Goal: Book appointment/travel/reservation

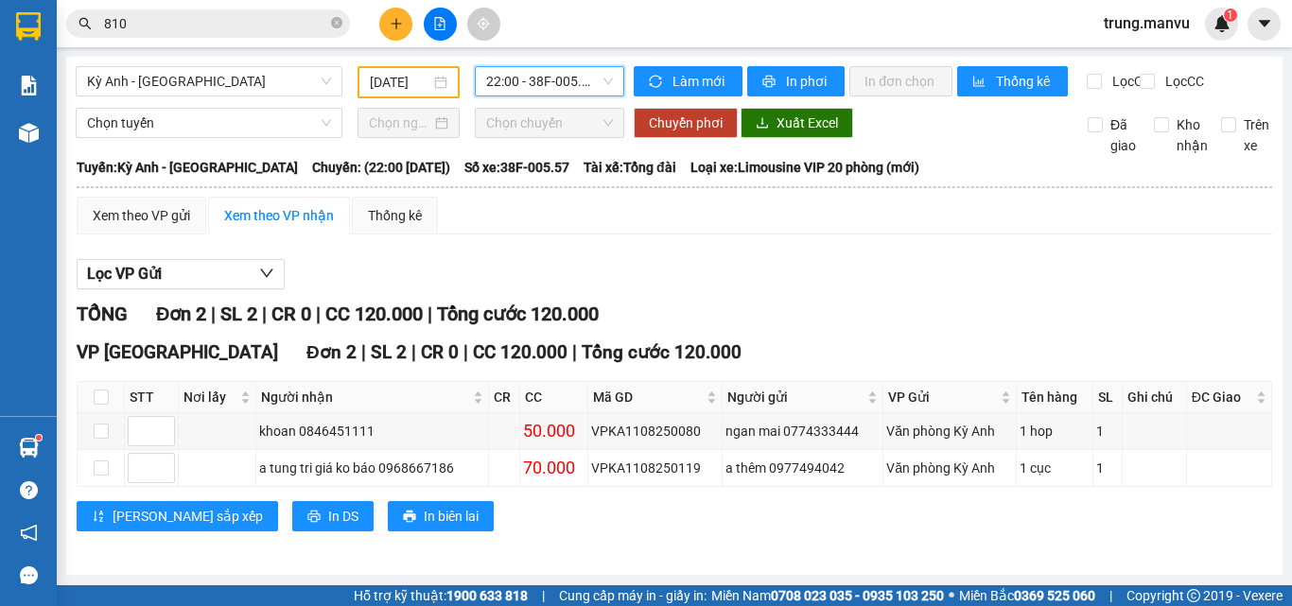
scroll to position [13, 0]
click at [123, 67] on span "Kỳ Anh - [GEOGRAPHIC_DATA]" at bounding box center [209, 81] width 244 height 28
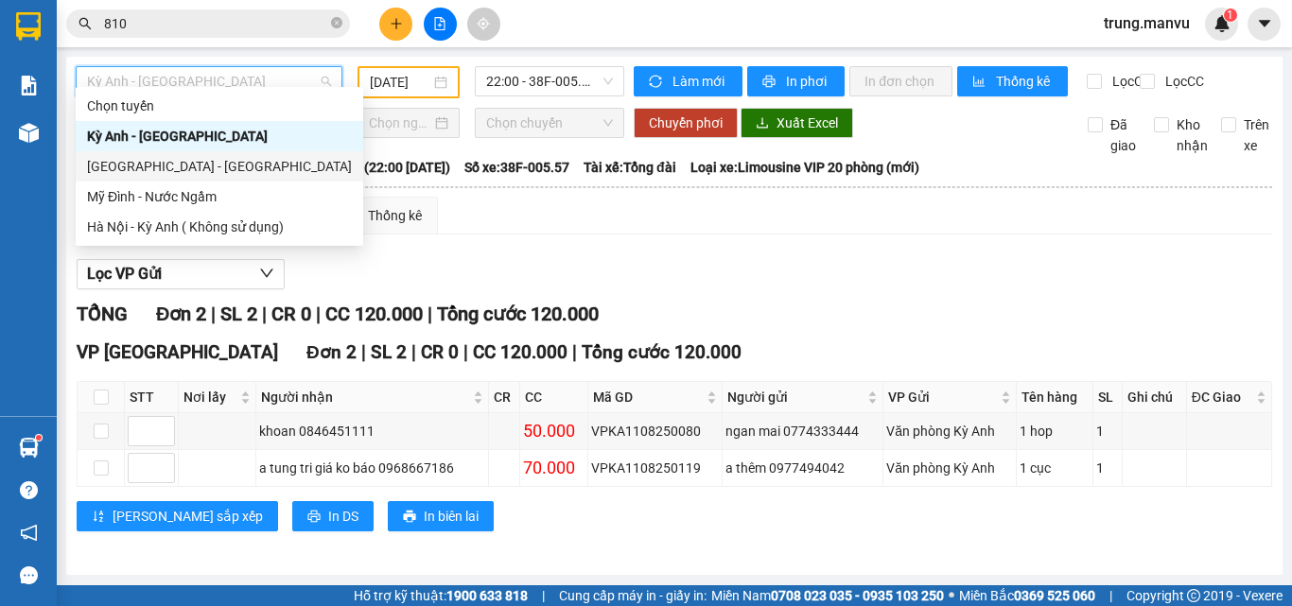
drag, startPoint x: 130, startPoint y: 172, endPoint x: 290, endPoint y: 132, distance: 164.8
click at [132, 172] on div "[GEOGRAPHIC_DATA] - [GEOGRAPHIC_DATA]" at bounding box center [219, 166] width 265 height 21
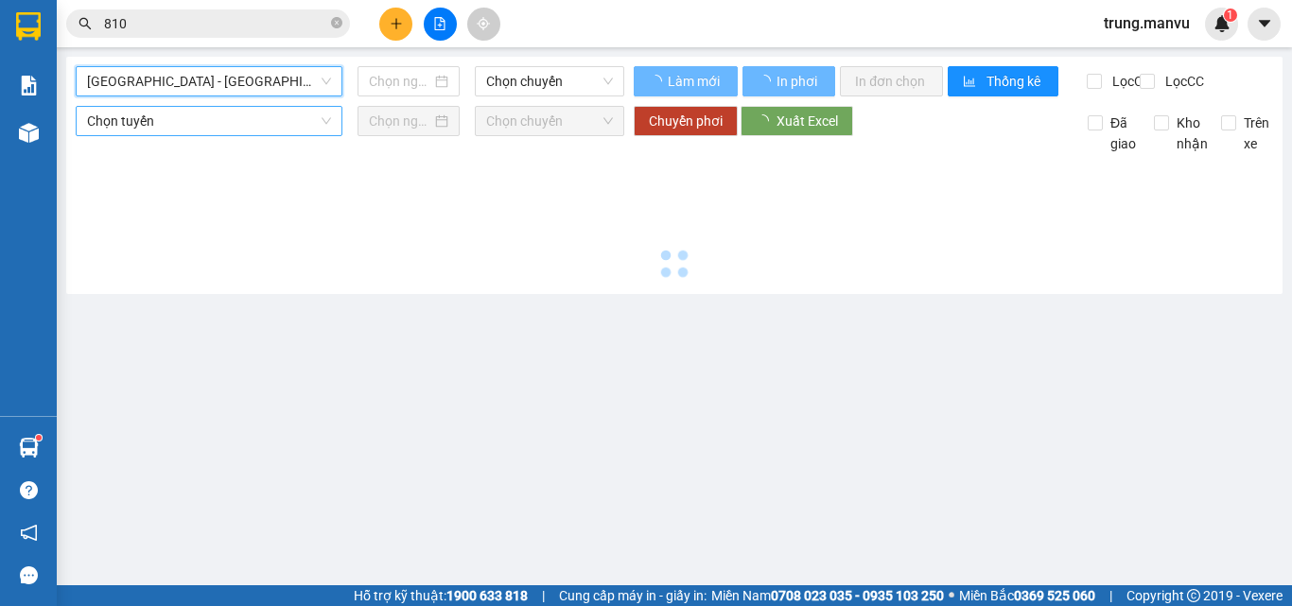
scroll to position [0, 0]
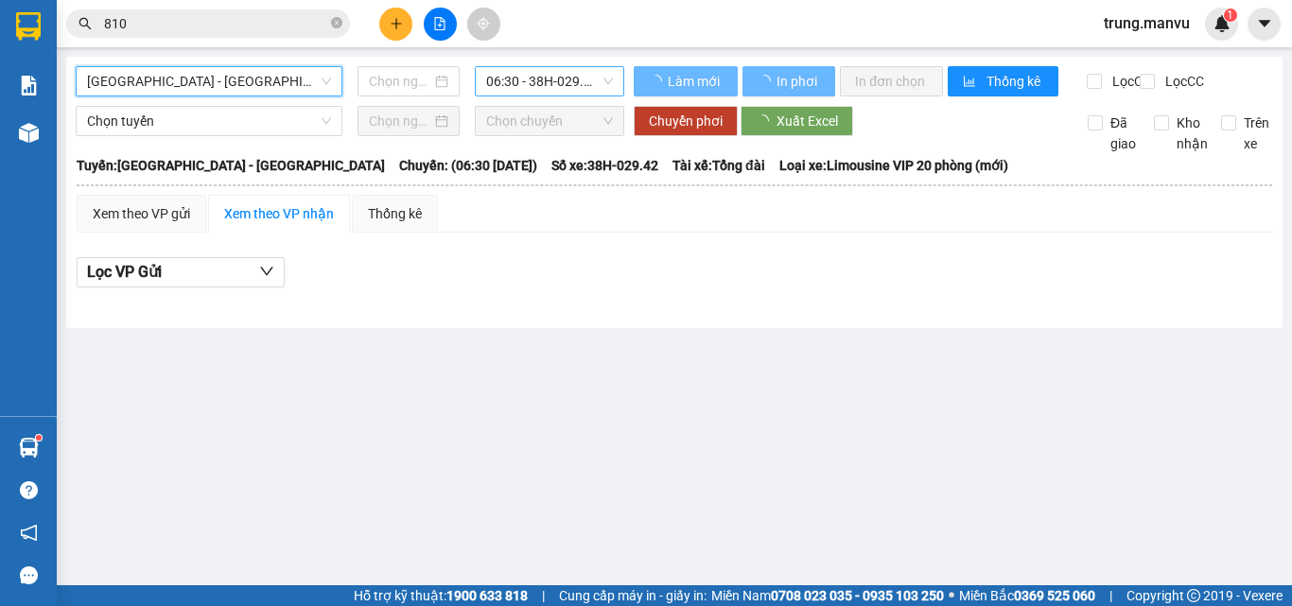
type input "[DATE]"
click at [518, 78] on span "06:30 - 38H-029.42" at bounding box center [549, 81] width 127 height 28
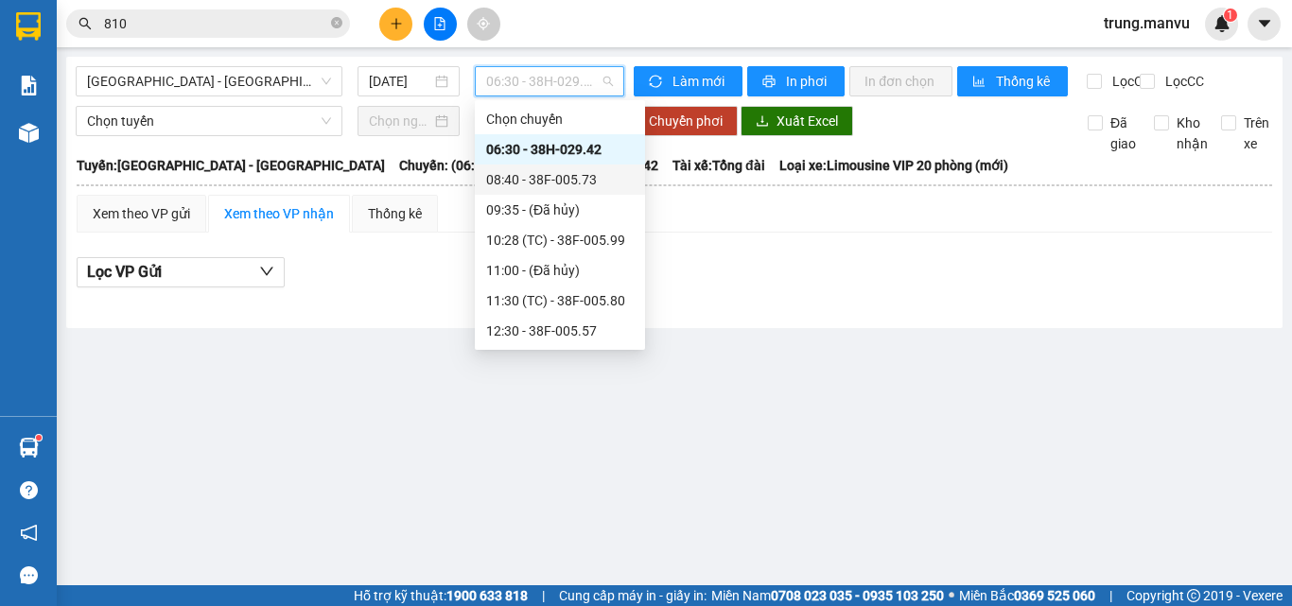
click at [555, 172] on div "08:40 - 38F-005.73" at bounding box center [560, 179] width 148 height 21
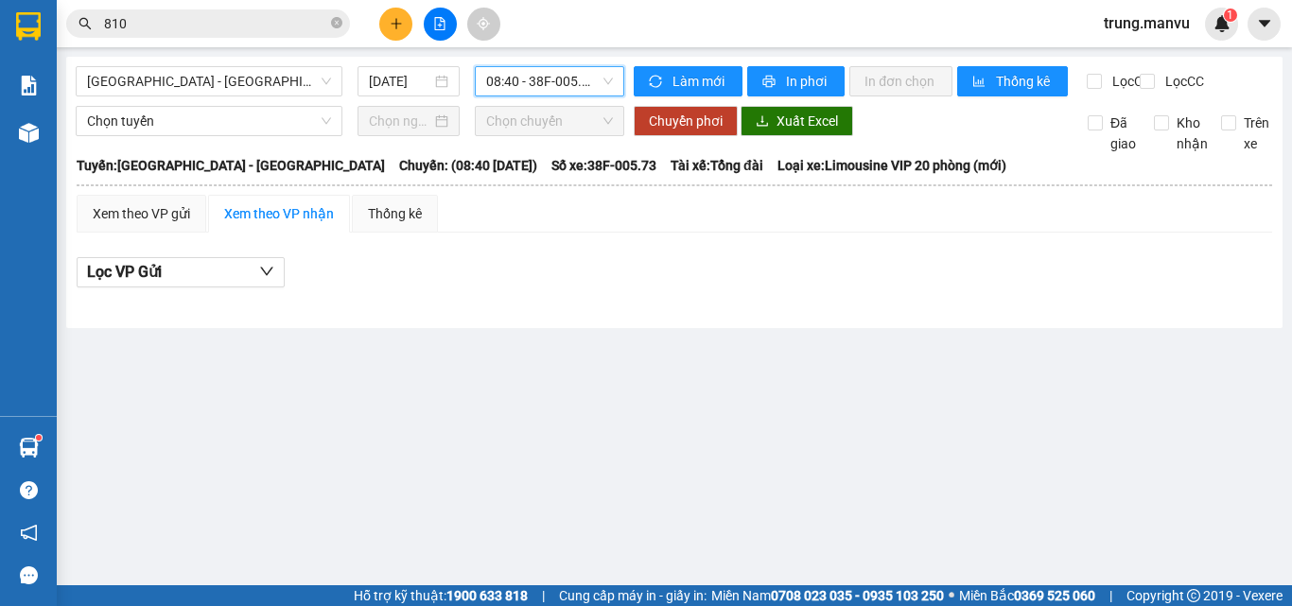
click at [567, 74] on span "08:40 - 38F-005.73" at bounding box center [549, 81] width 127 height 28
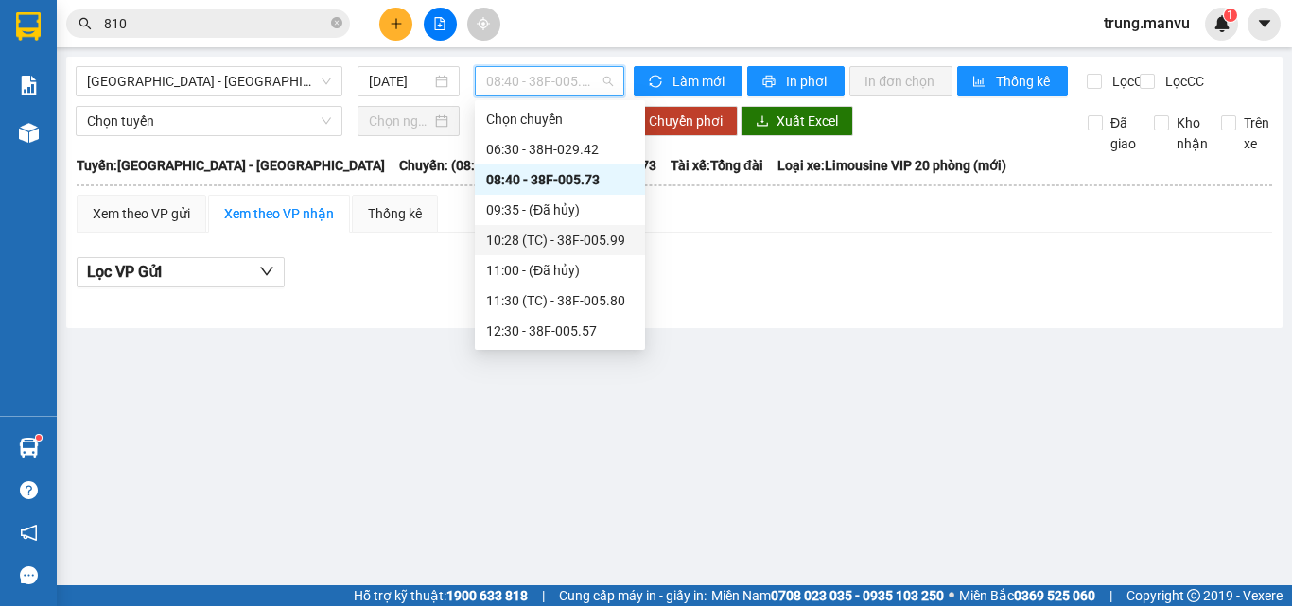
click at [572, 230] on div "10:28 (TC) - 38F-005.99" at bounding box center [560, 240] width 148 height 21
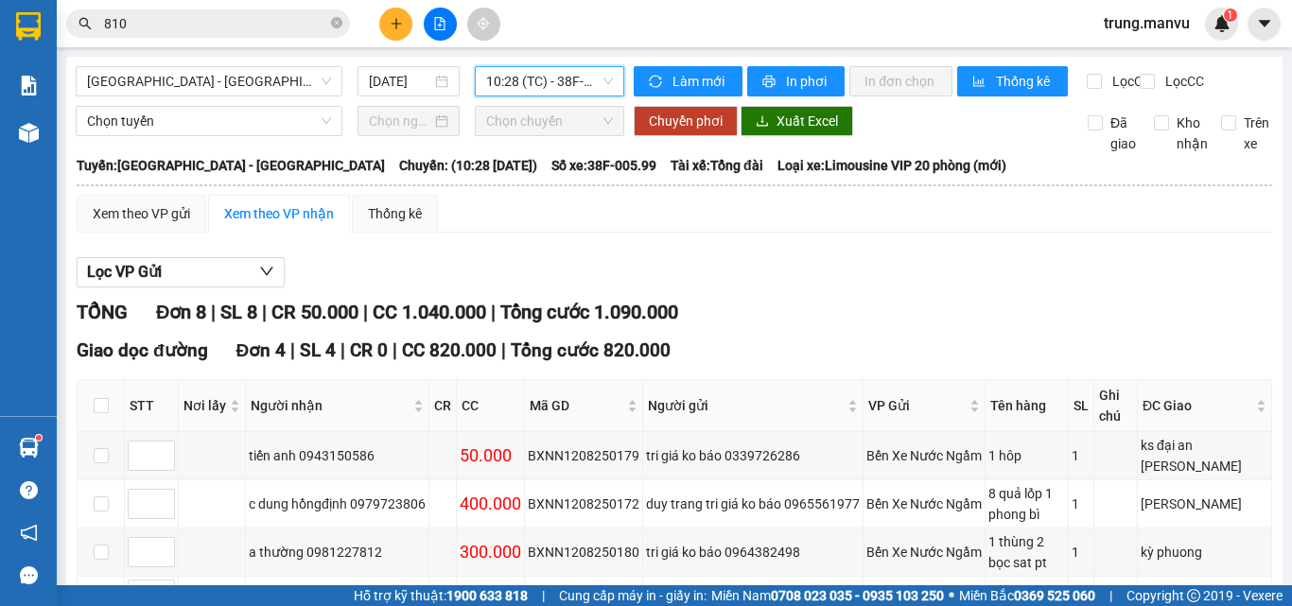
click at [559, 74] on span "10:28 (TC) - 38F-005.99" at bounding box center [549, 81] width 127 height 28
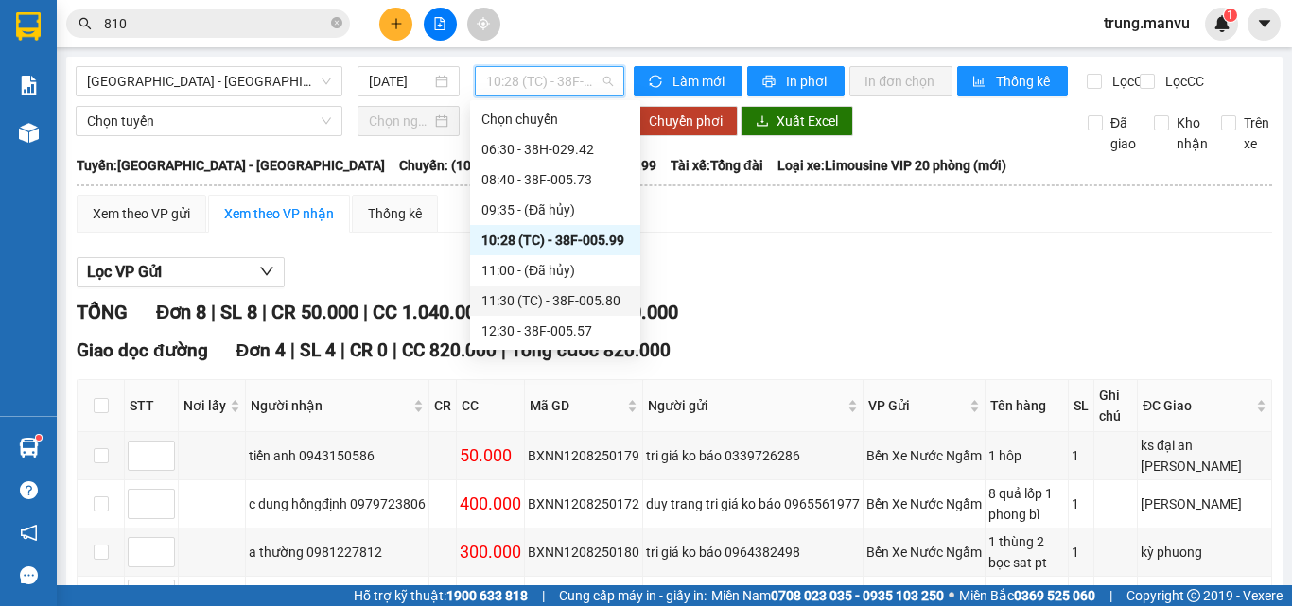
click at [562, 289] on div "11:30 (TC) - 38F-005.80" at bounding box center [555, 301] width 170 height 30
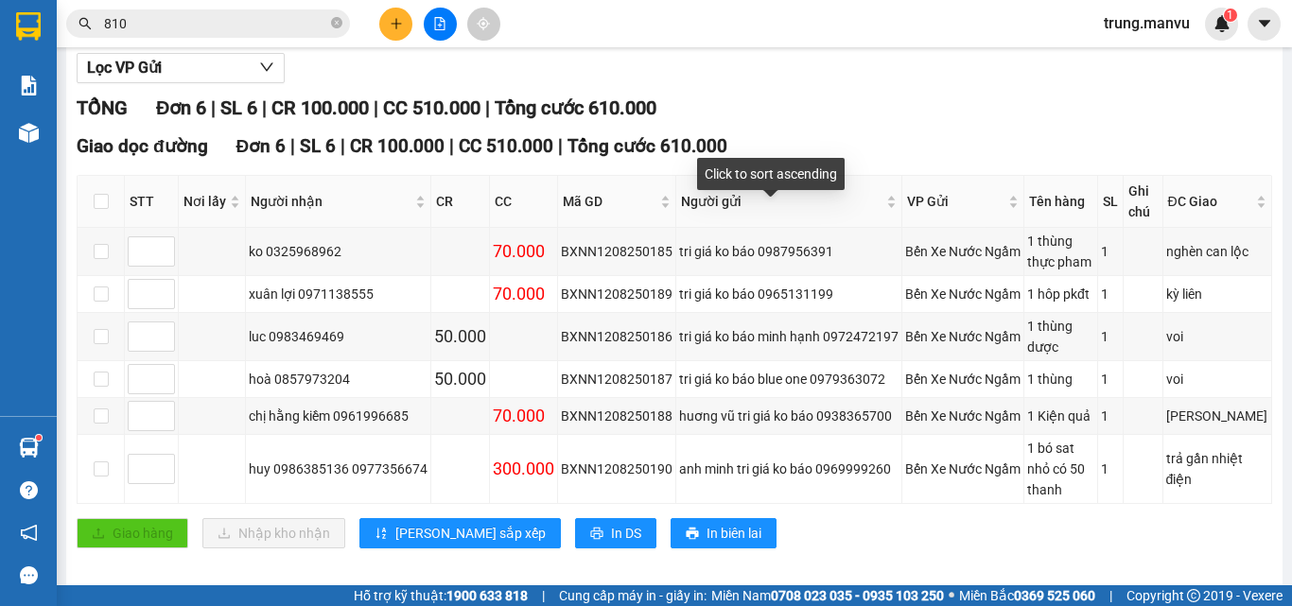
scroll to position [15, 0]
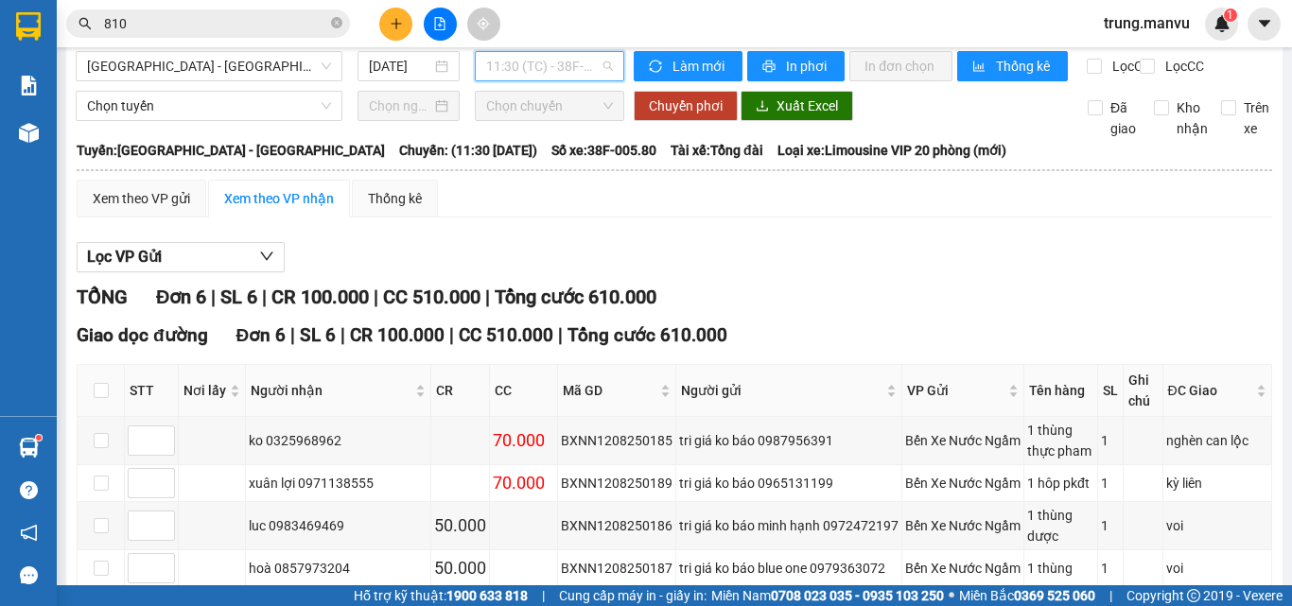
click at [552, 67] on span "11:30 (TC) - 38F-005.80" at bounding box center [549, 66] width 127 height 28
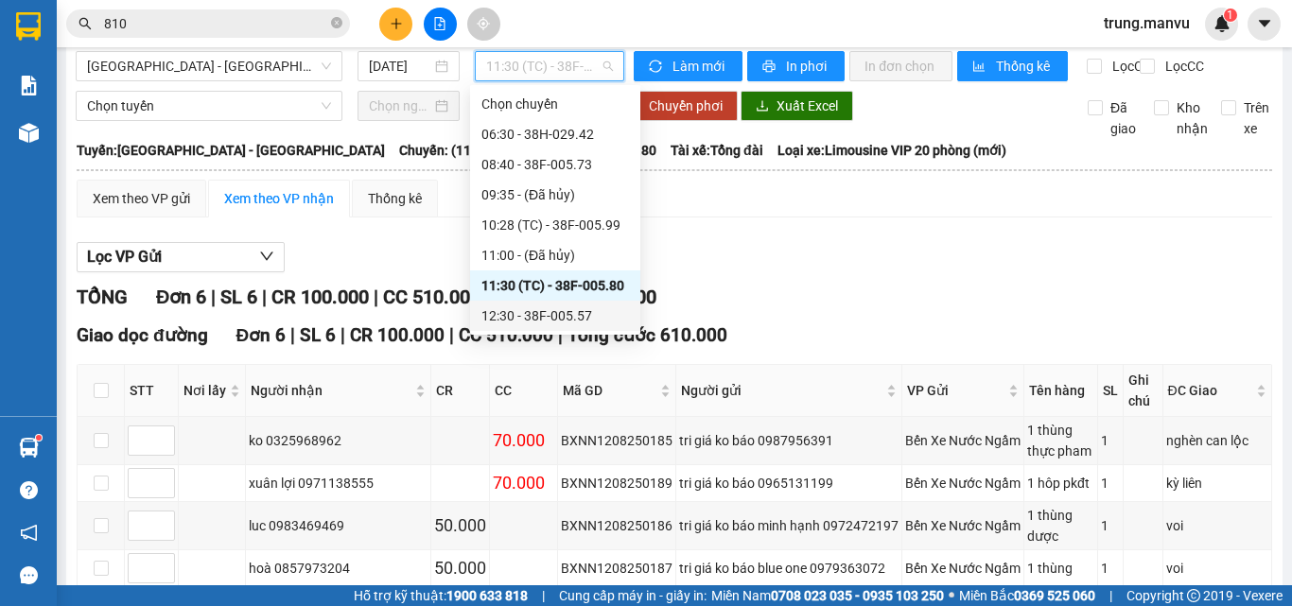
click at [563, 314] on div "12:30 - 38F-005.57" at bounding box center [556, 316] width 148 height 21
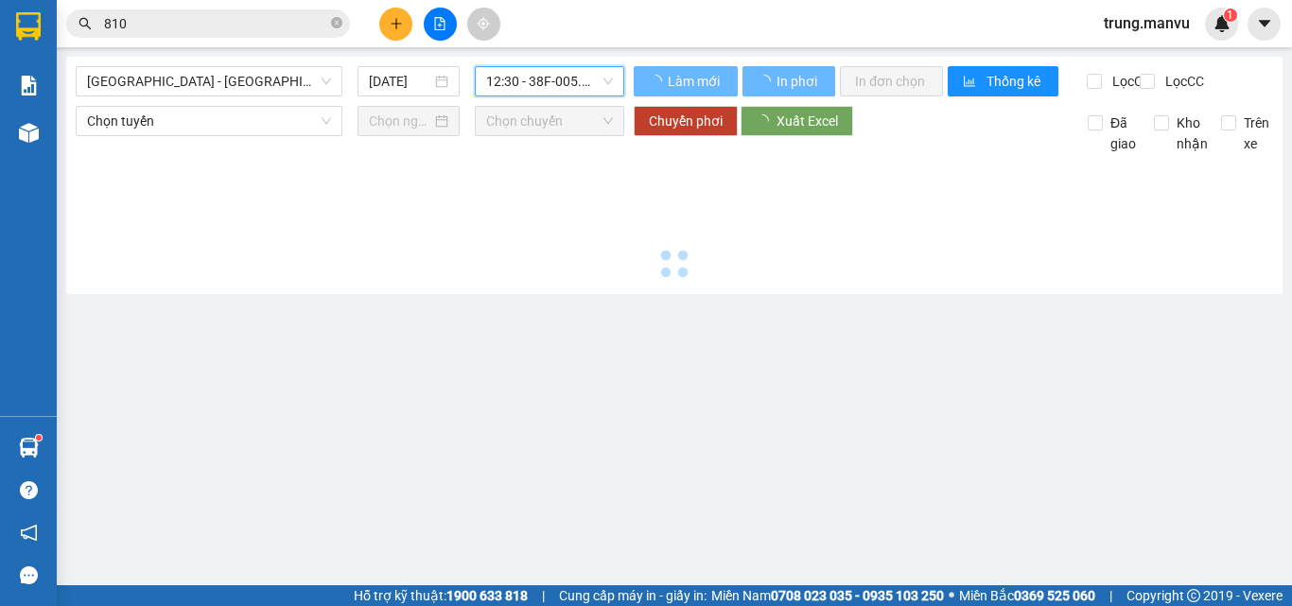
scroll to position [0, 0]
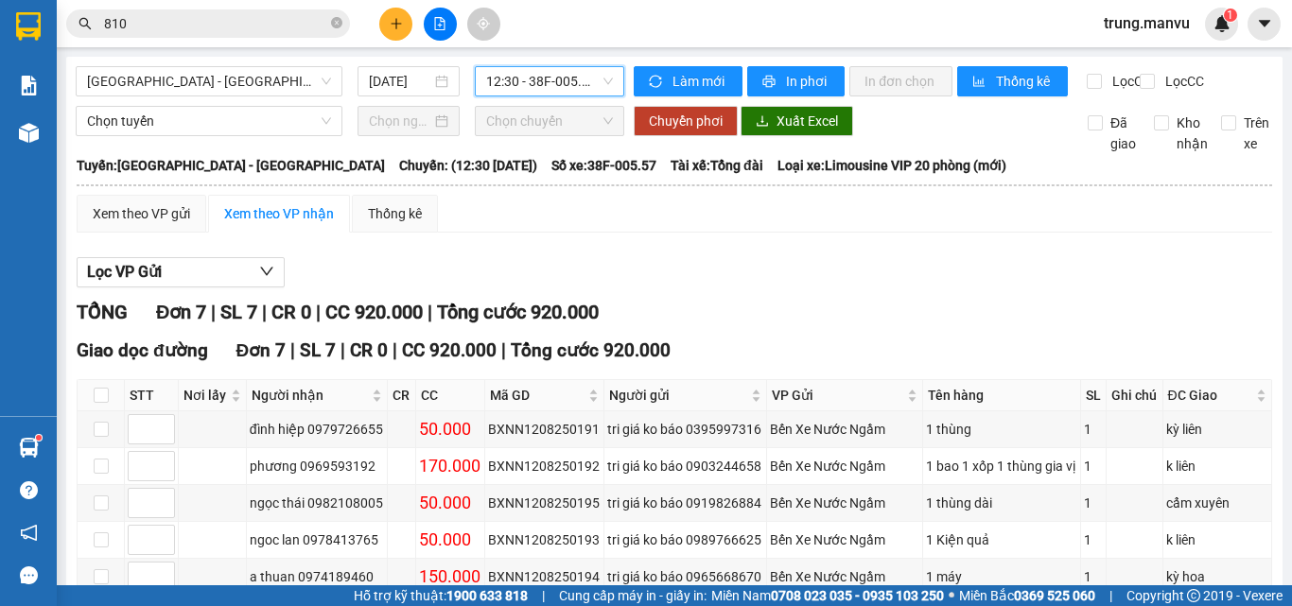
click at [596, 91] on span "12:30 - 38F-005.57" at bounding box center [549, 81] width 127 height 28
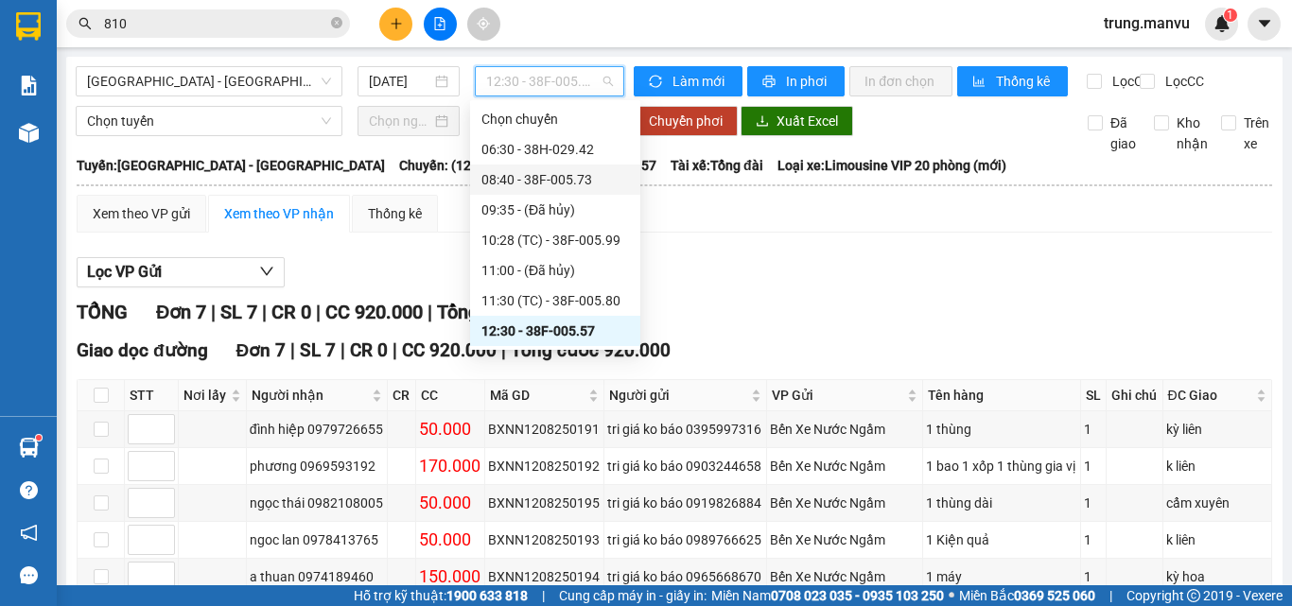
click at [569, 182] on div "08:40 - 38F-005.73" at bounding box center [556, 179] width 148 height 21
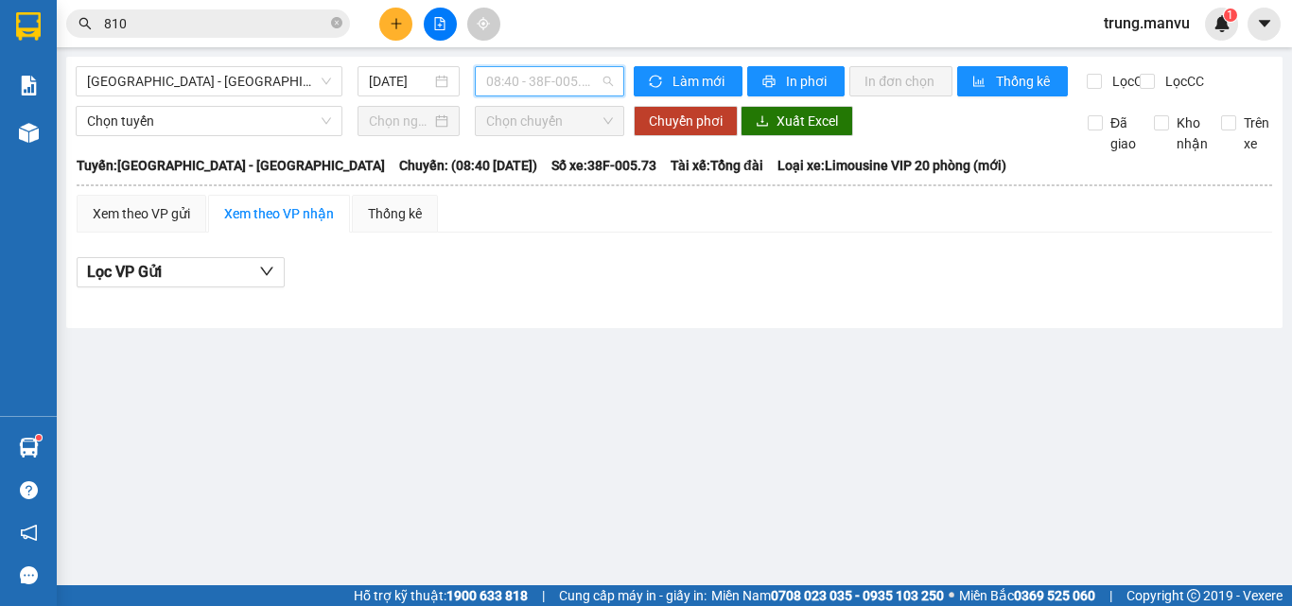
click at [553, 84] on span "08:40 - 38F-005.73" at bounding box center [549, 81] width 127 height 28
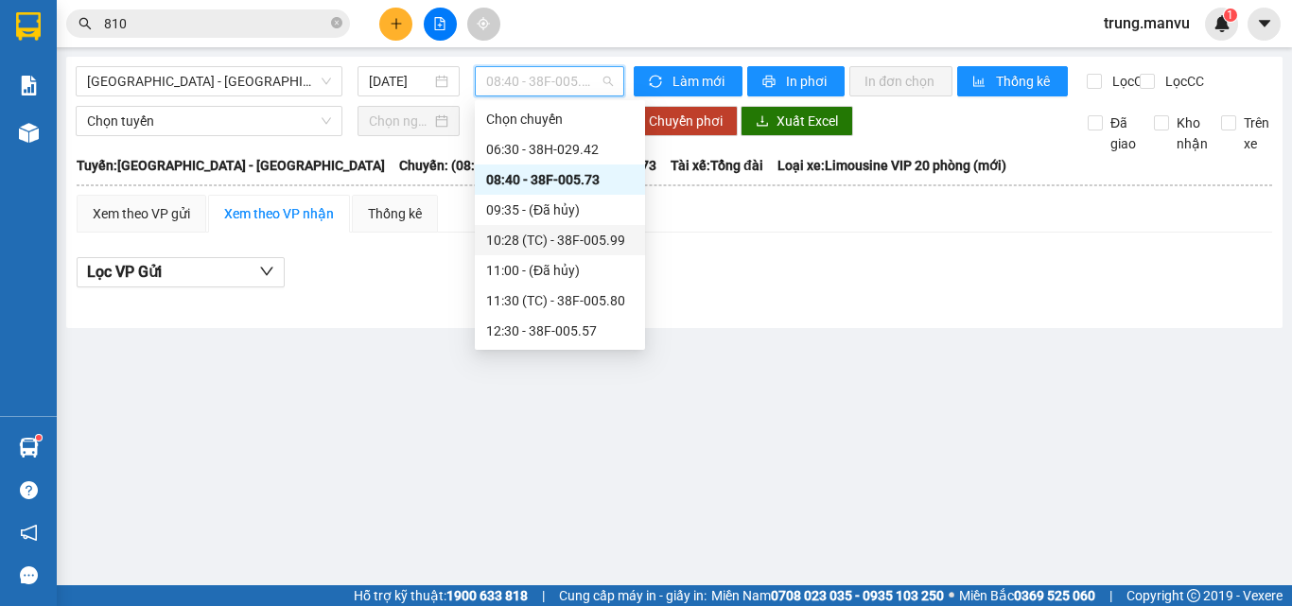
click at [573, 245] on div "10:28 (TC) - 38F-005.99" at bounding box center [560, 240] width 148 height 21
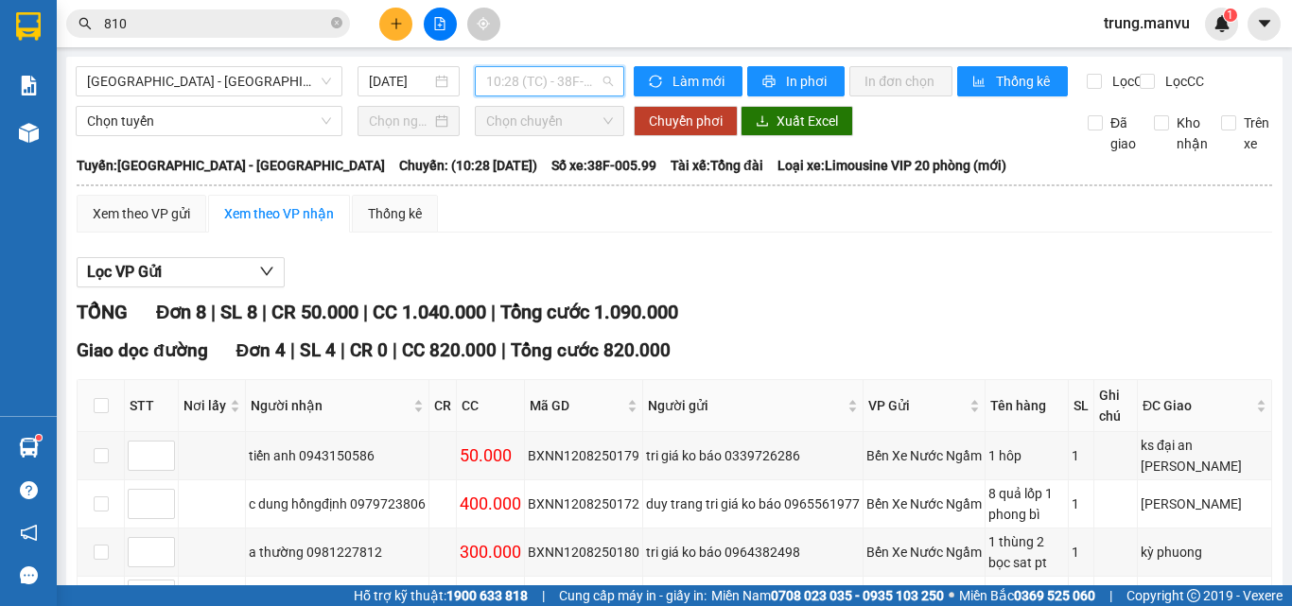
click at [554, 91] on span "10:28 (TC) - 38F-005.99" at bounding box center [549, 81] width 127 height 28
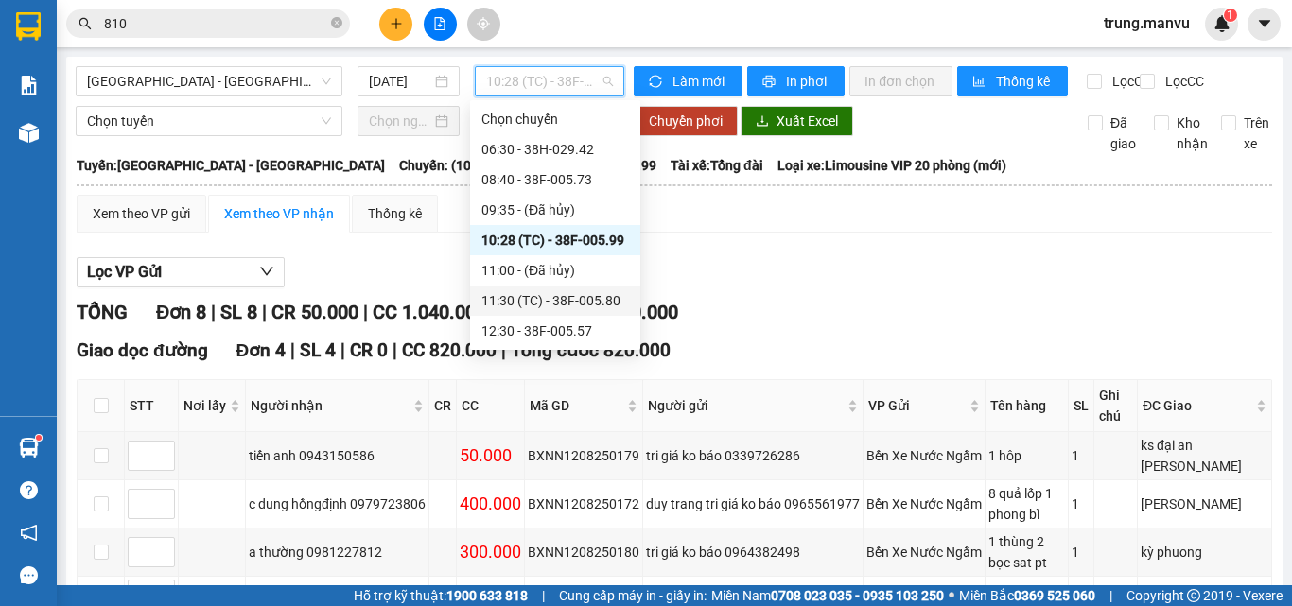
click at [588, 297] on div "11:30 (TC) - 38F-005.80" at bounding box center [556, 300] width 148 height 21
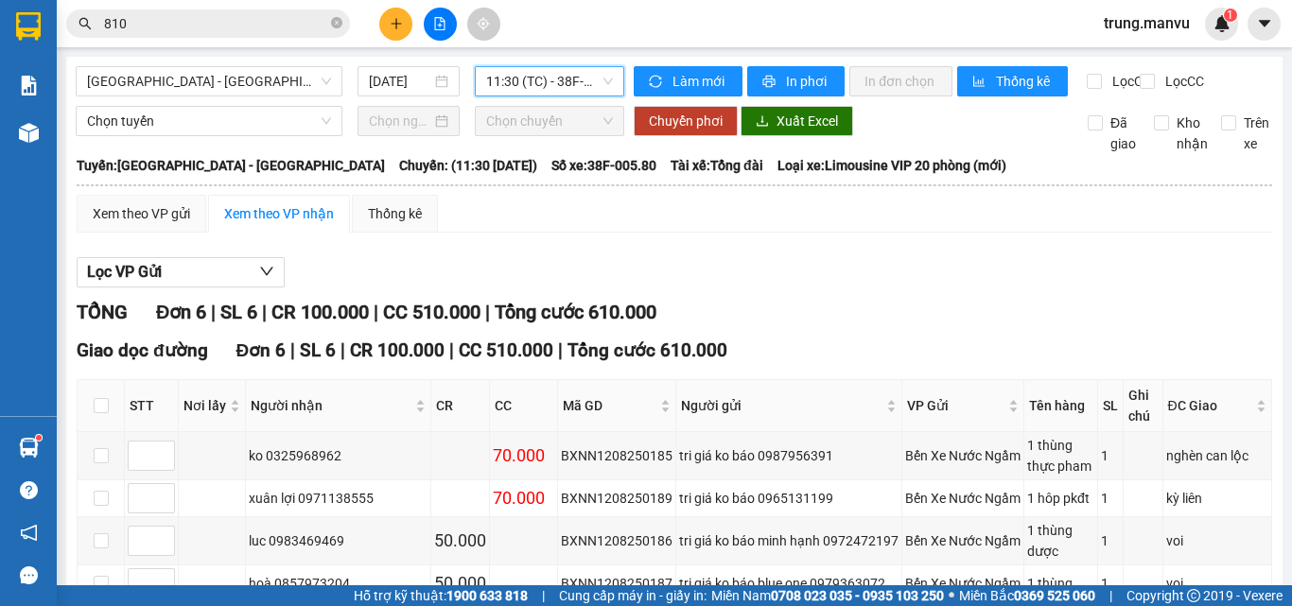
click at [544, 82] on span "11:30 (TC) - 38F-005.80" at bounding box center [549, 81] width 127 height 28
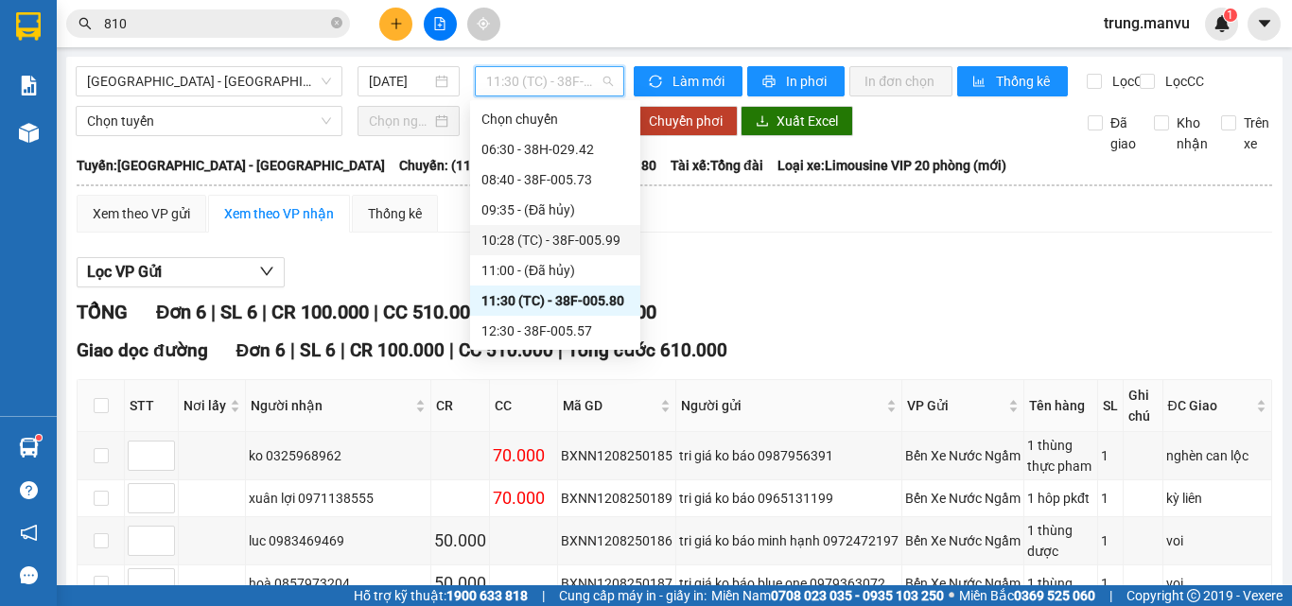
click at [559, 237] on div "10:28 (TC) - 38F-005.99" at bounding box center [556, 240] width 148 height 21
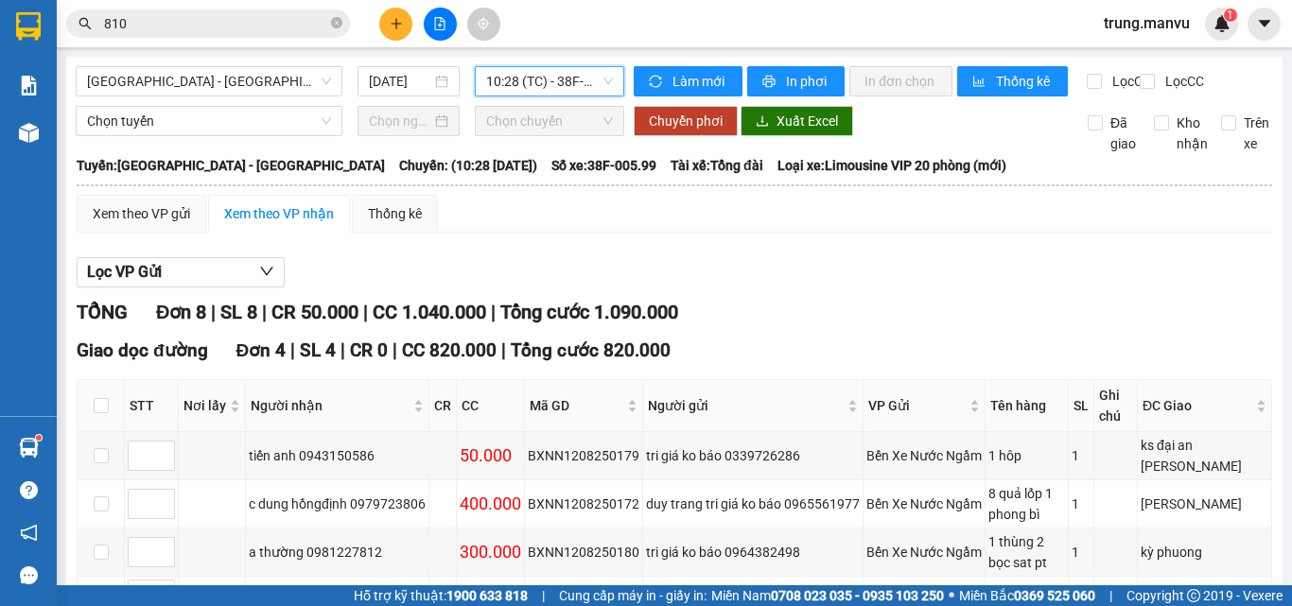
click at [546, 83] on span "10:28 (TC) - 38F-005.99" at bounding box center [549, 81] width 127 height 28
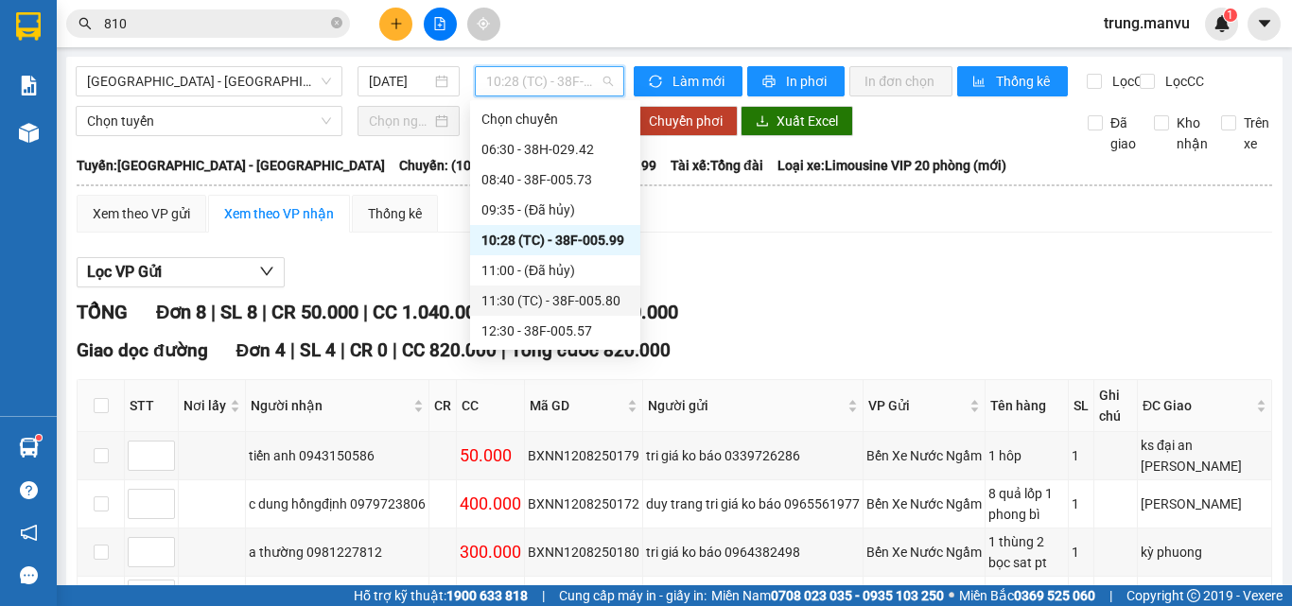
click at [579, 293] on div "11:30 (TC) - 38F-005.80" at bounding box center [556, 300] width 148 height 21
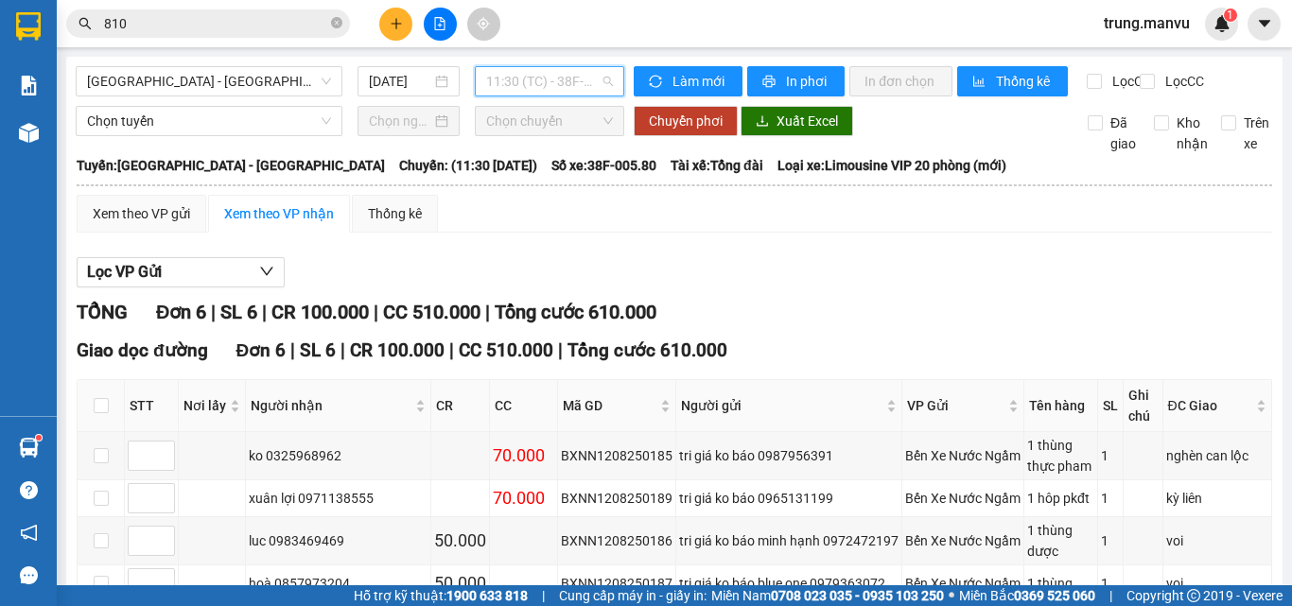
click at [507, 90] on span "11:30 (TC) - 38F-005.80" at bounding box center [549, 81] width 127 height 28
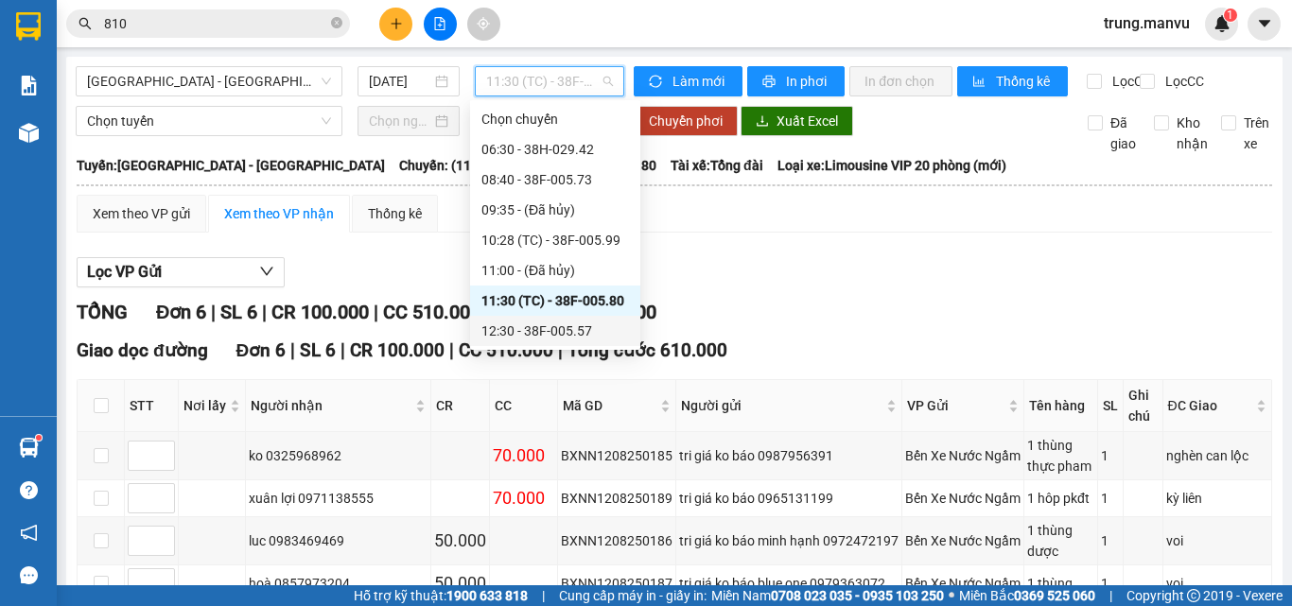
click at [550, 329] on div "12:30 - 38F-005.57" at bounding box center [556, 331] width 148 height 21
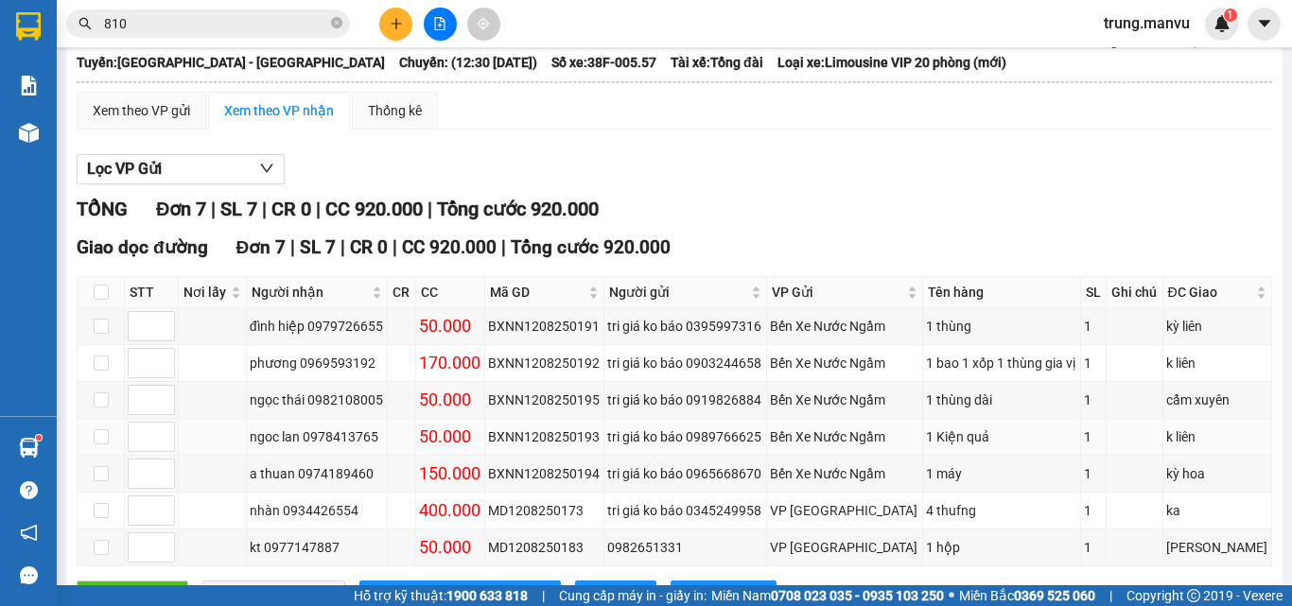
scroll to position [198, 0]
